Goal: Information Seeking & Learning: Learn about a topic

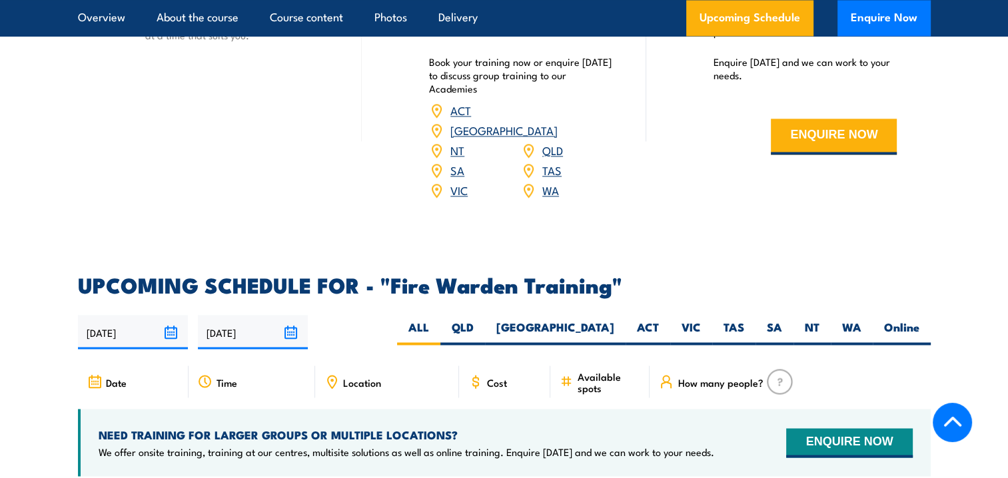
scroll to position [2465, 0]
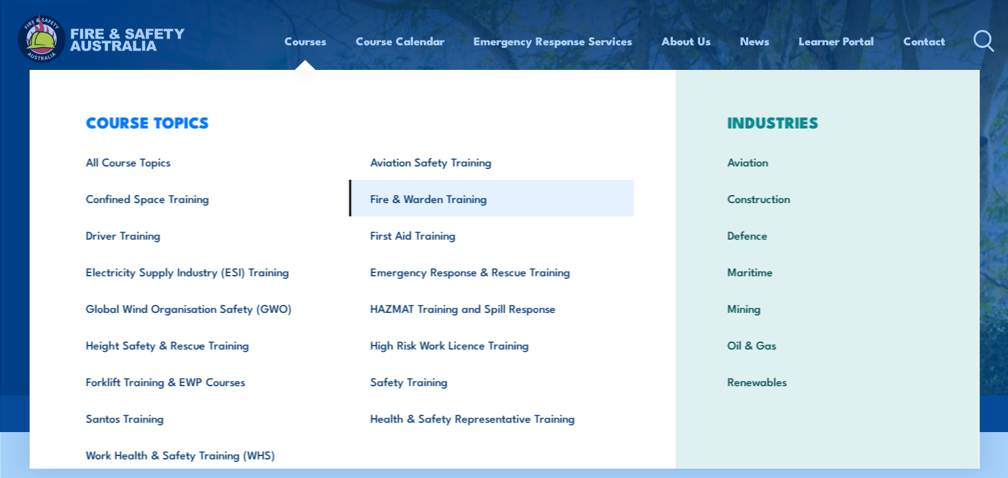
click at [478, 207] on link "Fire & Warden Training" at bounding box center [491, 198] width 284 height 37
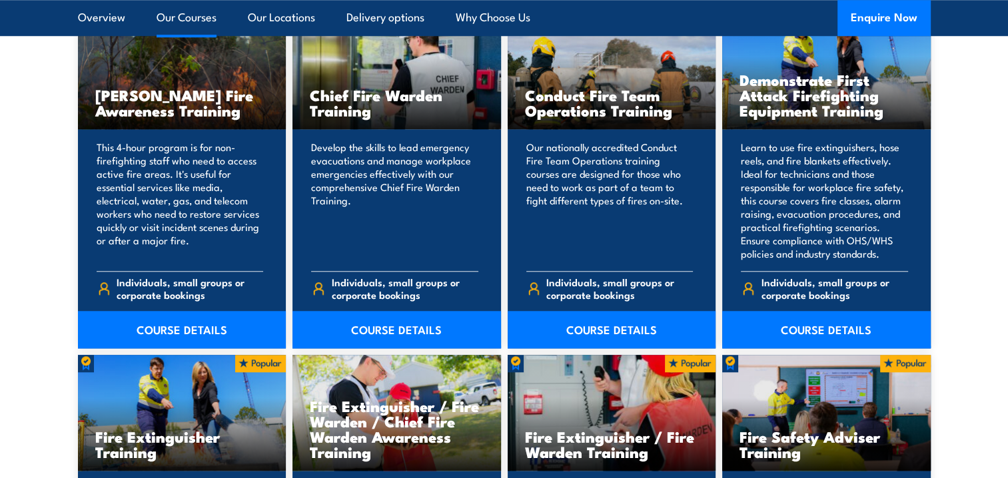
scroll to position [1066, 0]
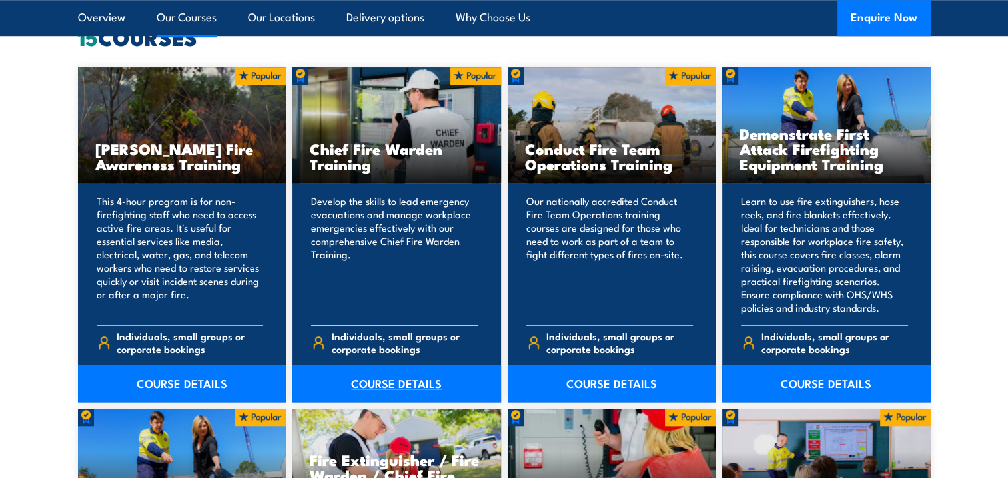
click at [383, 386] on link "COURSE DETAILS" at bounding box center [396, 383] width 209 height 37
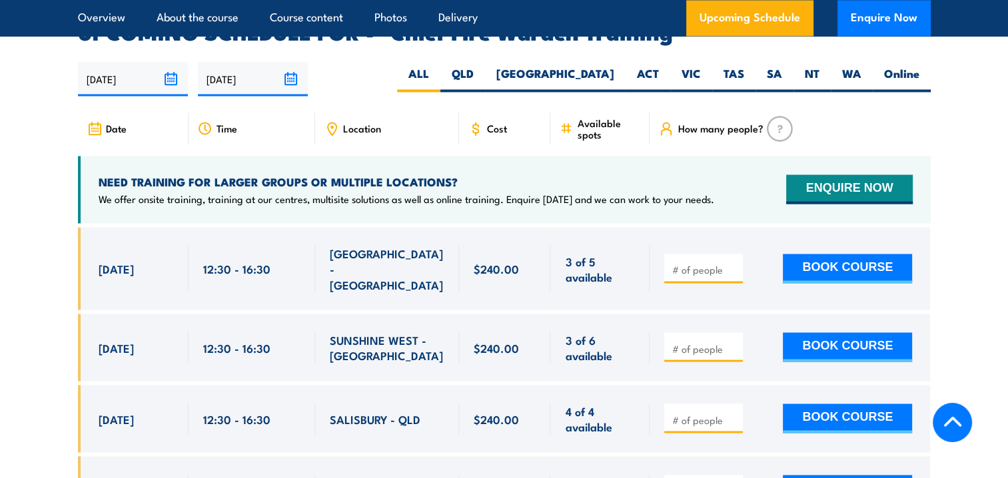
scroll to position [2398, 0]
